Goal: Find specific page/section

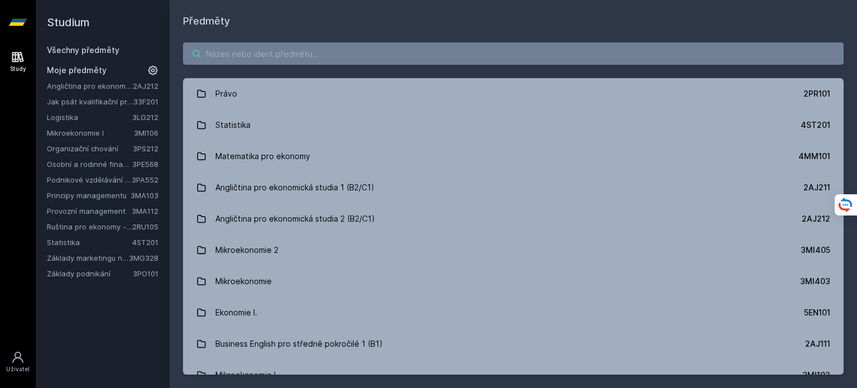
click at [453, 49] on input "search" at bounding box center [513, 53] width 661 height 22
paste input "3MG642"
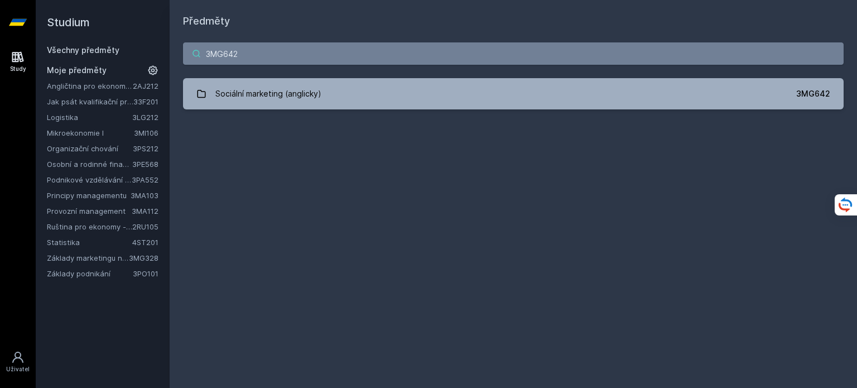
type input "3MG642"
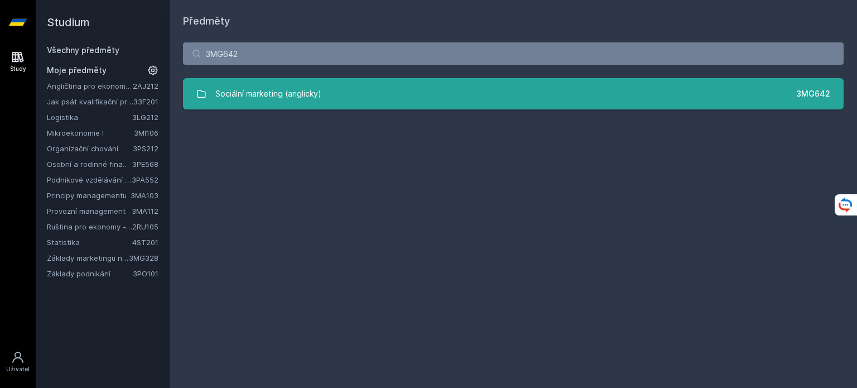
click at [415, 89] on link "Sociální marketing (anglicky) 3MG642" at bounding box center [513, 93] width 661 height 31
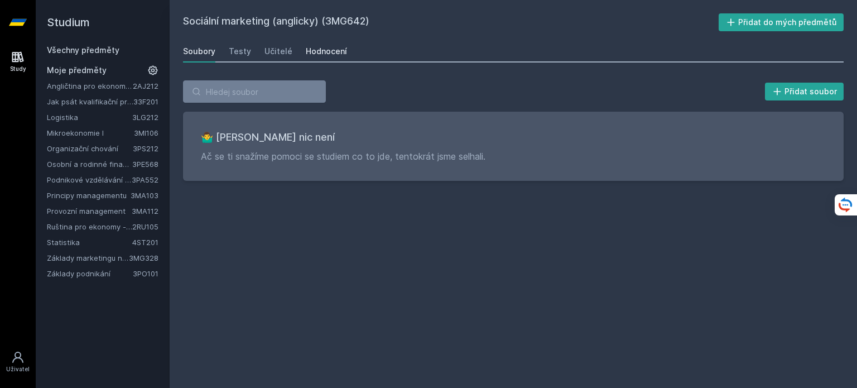
click at [334, 50] on div "Hodnocení" at bounding box center [326, 51] width 41 height 11
